Goal: Information Seeking & Learning: Check status

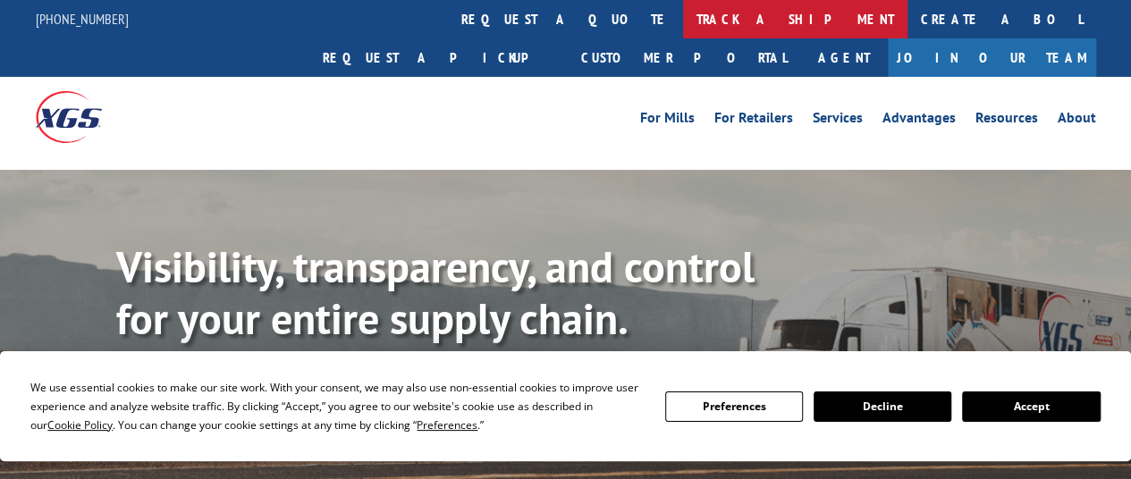
click at [683, 12] on link "track a shipment" at bounding box center [795, 19] width 224 height 38
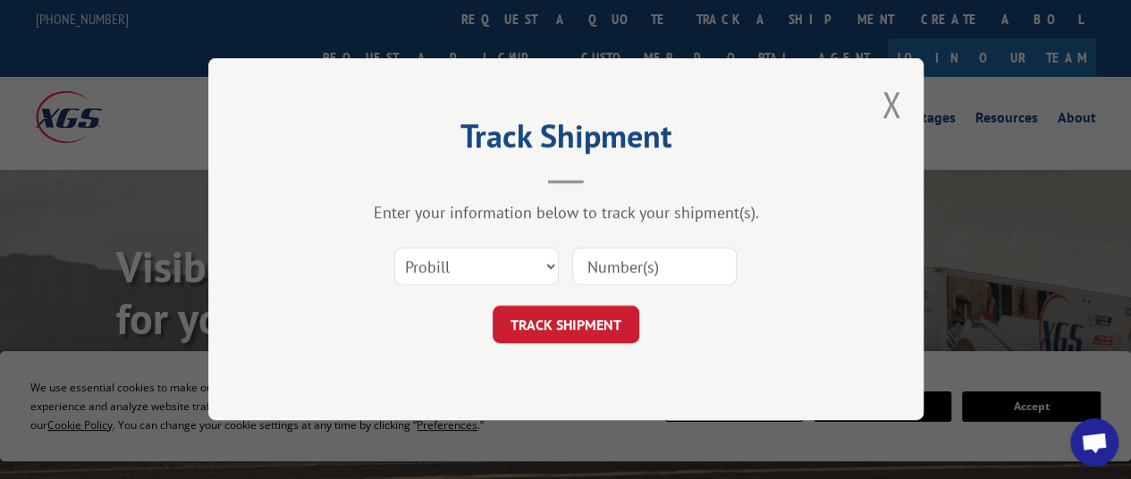
click at [655, 265] on input at bounding box center [654, 268] width 165 height 38
paste input "17259171"
type input "17259171"
click at [598, 322] on button "TRACK SHIPMENT" at bounding box center [566, 326] width 147 height 38
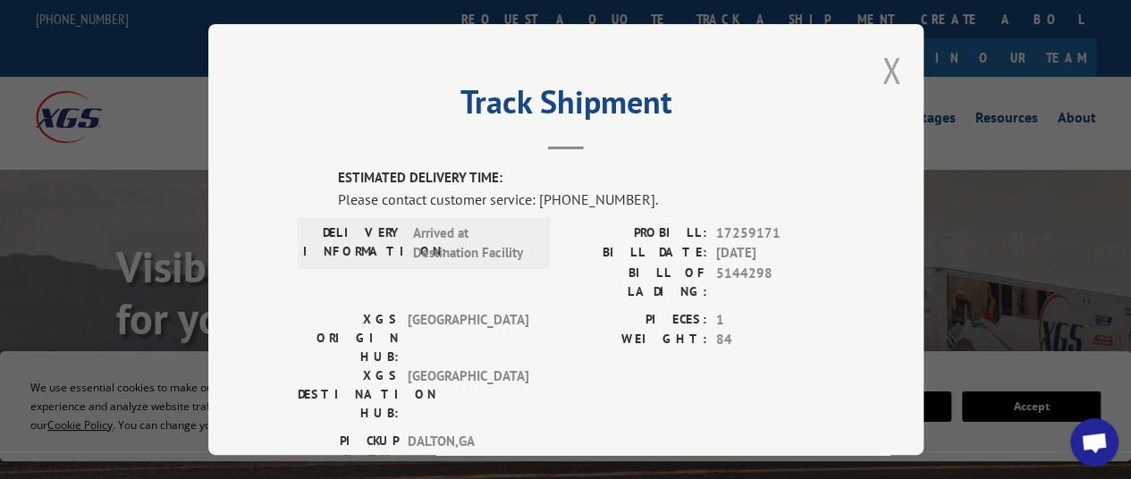
click at [888, 60] on button "Close modal" at bounding box center [892, 69] width 20 height 47
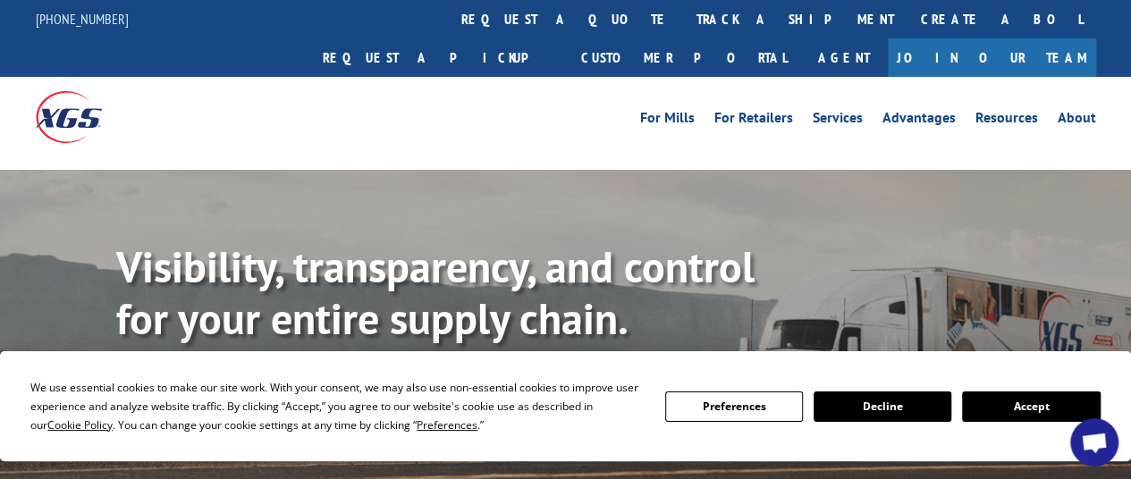
drag, startPoint x: 1092, startPoint y: 1, endPoint x: 515, endPoint y: 21, distance: 577.1
click at [683, 21] on link "track a shipment" at bounding box center [795, 19] width 224 height 38
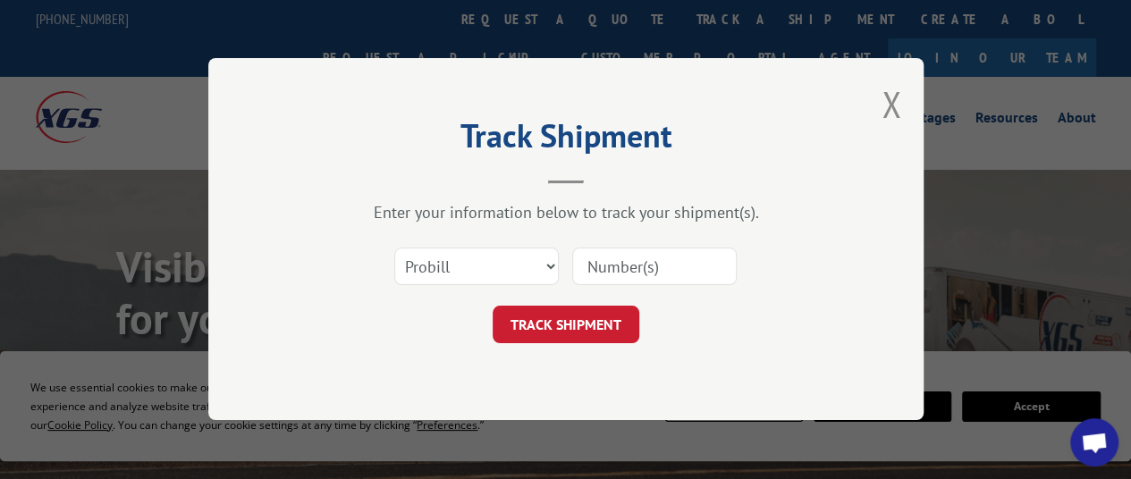
click at [640, 287] on div "Select category... Probill BOL PO" at bounding box center [566, 267] width 537 height 59
click at [639, 269] on input at bounding box center [654, 268] width 165 height 38
paste input "17259171"
type input "17259171"
click at [585, 317] on button "TRACK SHIPMENT" at bounding box center [566, 326] width 147 height 38
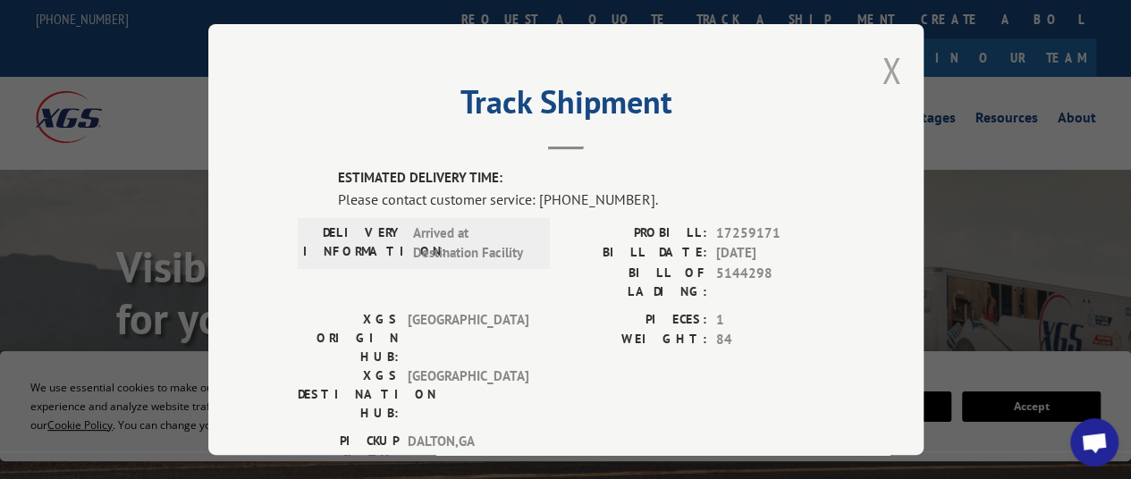
click at [889, 61] on button "Close modal" at bounding box center [892, 69] width 20 height 47
